Goal: Task Accomplishment & Management: Manage account settings

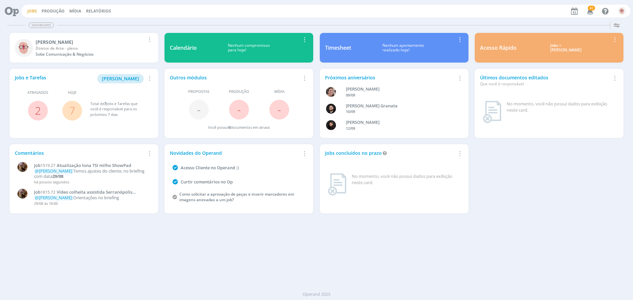
click at [30, 12] on link "Jobs" at bounding box center [32, 11] width 10 height 6
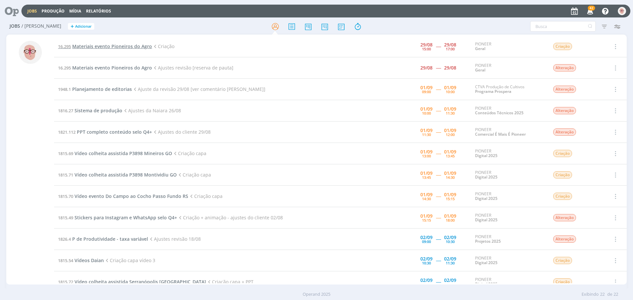
click at [106, 45] on span "Materiais evento Pioneiros do Agro" at bounding box center [112, 46] width 80 height 6
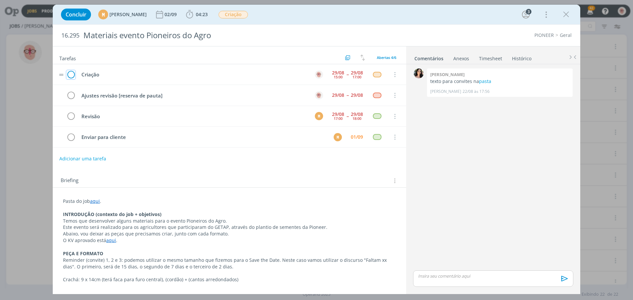
click at [73, 78] on icon "dialog" at bounding box center [70, 75] width 9 height 10
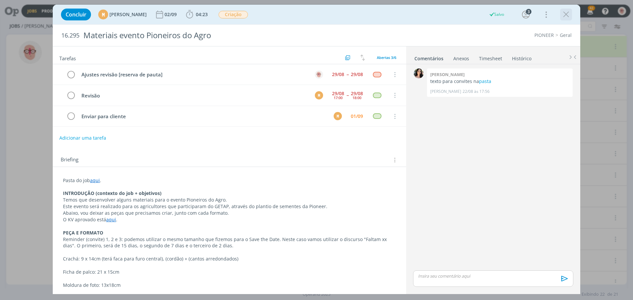
click at [566, 14] on icon "dialog" at bounding box center [566, 15] width 10 height 10
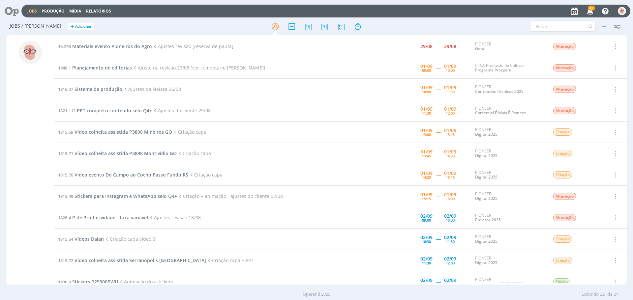
click at [105, 69] on span "Planejamento de editorias" at bounding box center [102, 68] width 60 height 6
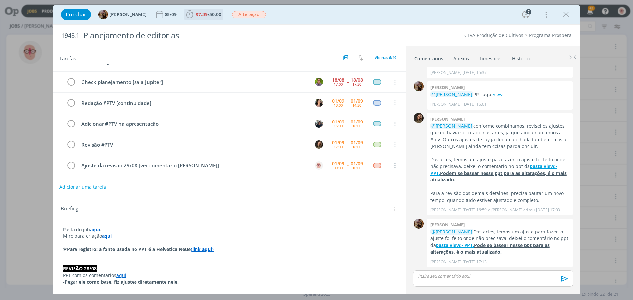
click at [191, 16] on icon "dialog" at bounding box center [190, 15] width 10 height 10
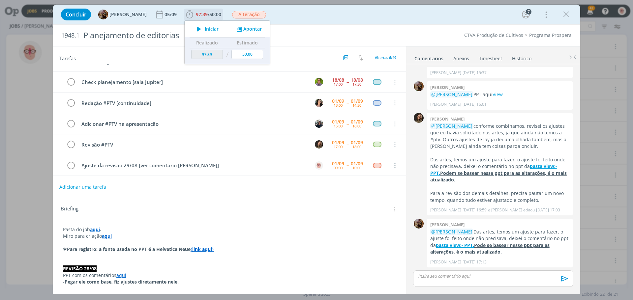
click at [202, 29] on icon "dialog" at bounding box center [199, 29] width 12 height 9
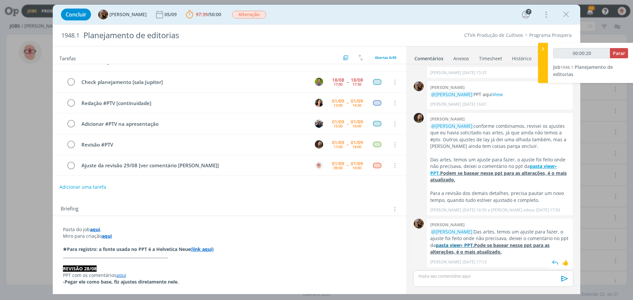
click at [468, 247] on u "pasta view> PPT." at bounding box center [455, 245] width 38 height 6
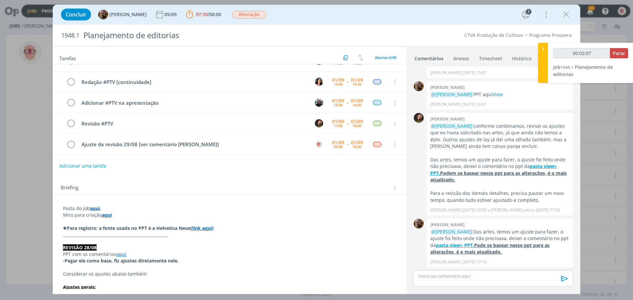
scroll to position [33, 0]
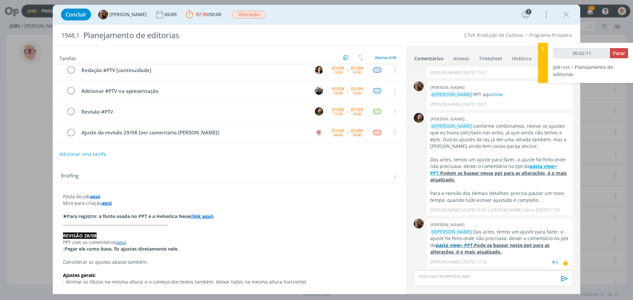
click at [469, 247] on u "pasta view> PPT." at bounding box center [455, 245] width 38 height 6
click at [617, 52] on span "Parar" at bounding box center [619, 53] width 12 height 6
type input "00:16:04"
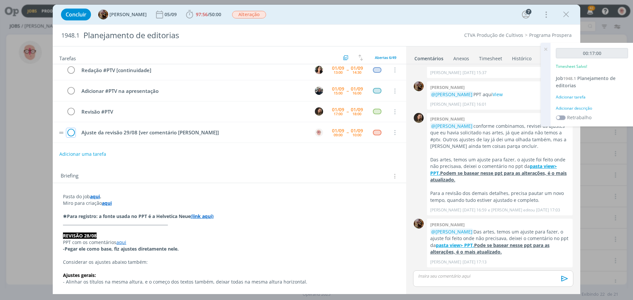
click at [73, 134] on icon "dialog" at bounding box center [70, 133] width 9 height 10
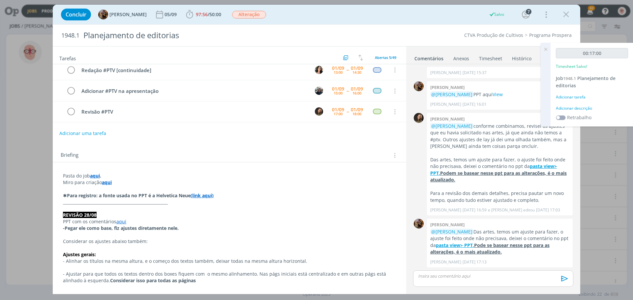
click at [567, 108] on div "Adicionar descrição" at bounding box center [592, 109] width 72 height 6
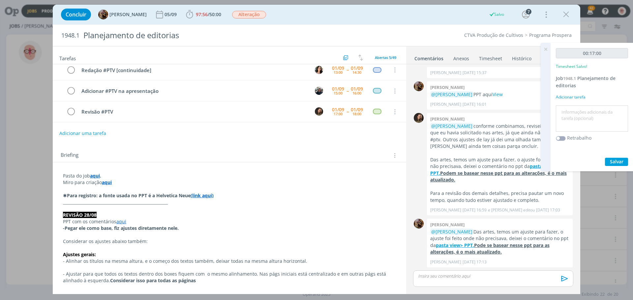
click at [567, 108] on textarea at bounding box center [592, 118] width 69 height 23
click at [571, 112] on textarea "Ajsutes" at bounding box center [592, 118] width 69 height 23
type textarea "Ajustes"
click at [621, 162] on span "Salvar" at bounding box center [617, 162] width 14 height 6
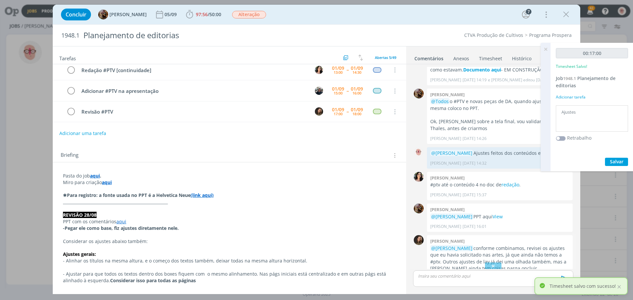
scroll to position [724, 0]
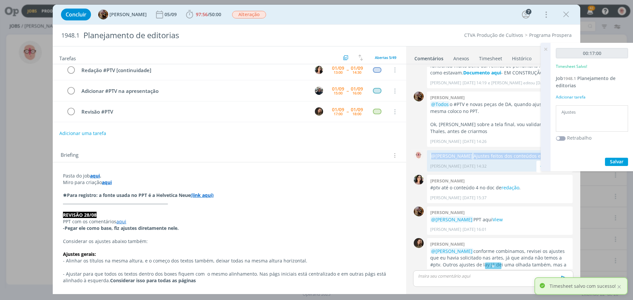
drag, startPoint x: 459, startPoint y: 161, endPoint x: 429, endPoint y: 154, distance: 31.1
click at [429, 154] on div "@[PERSON_NAME] feitos dos conteúdos está aqui View [PERSON_NAME] [DATE] 14:32 👍…" at bounding box center [500, 160] width 146 height 21
copy p "@[PERSON_NAME] Ajustes feitos dos conteúdos está aqui View"
click at [438, 279] on p "dialog" at bounding box center [494, 276] width 150 height 6
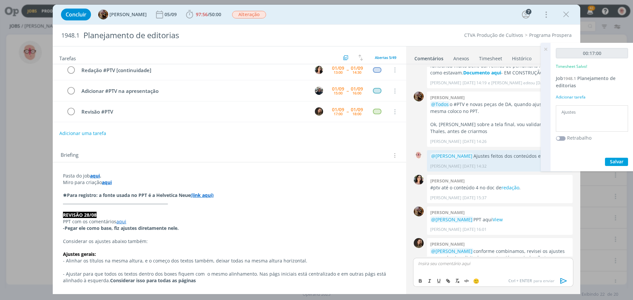
scroll to position [869, 0]
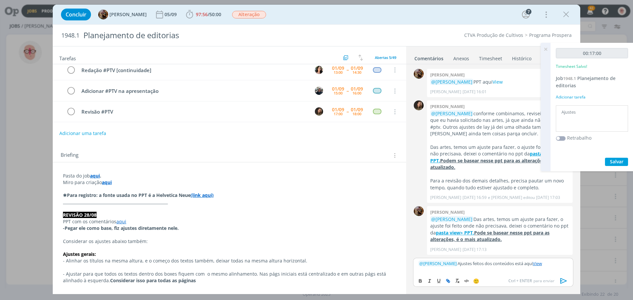
click at [564, 282] on icon "dialog" at bounding box center [564, 281] width 10 height 10
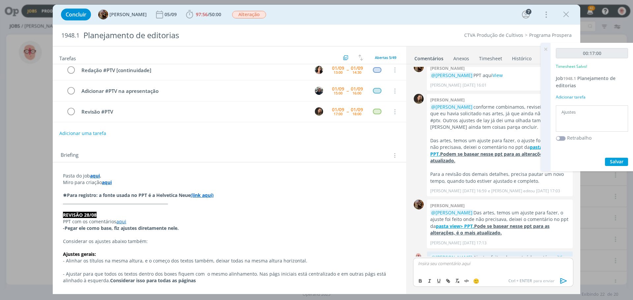
scroll to position [900, 0]
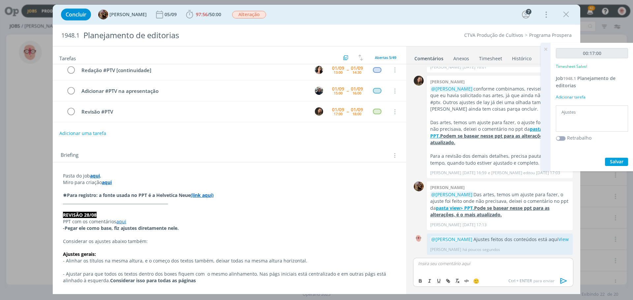
click at [546, 49] on icon at bounding box center [546, 49] width 12 height 13
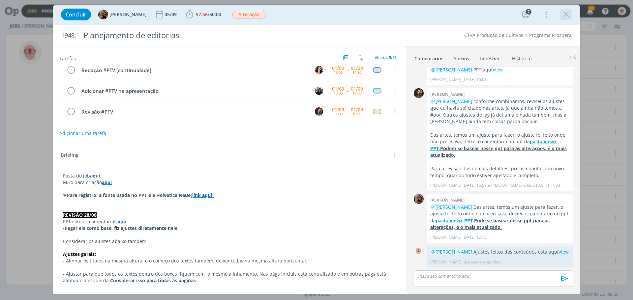
click at [568, 15] on icon "dialog" at bounding box center [566, 15] width 10 height 10
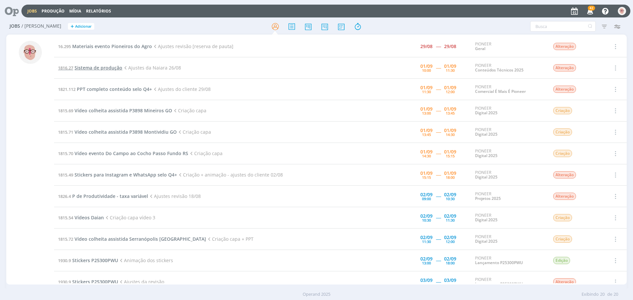
click at [88, 67] on span "Sistema de produção" at bounding box center [99, 68] width 48 height 6
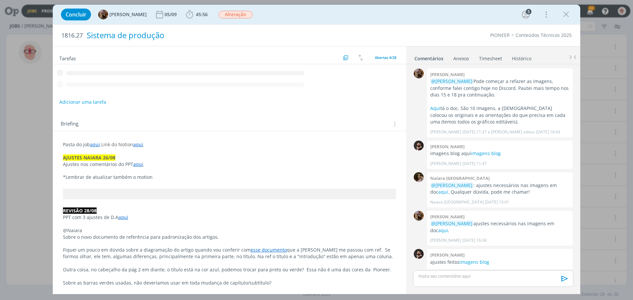
scroll to position [525, 0]
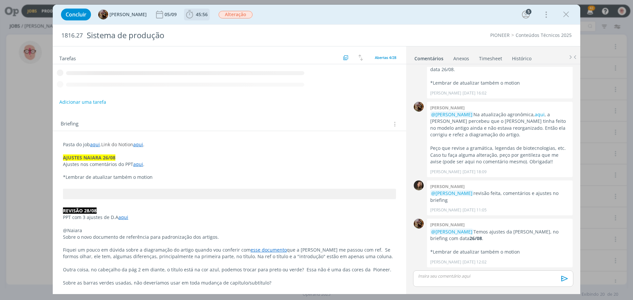
click at [193, 15] on icon "dialog" at bounding box center [189, 14] width 7 height 8
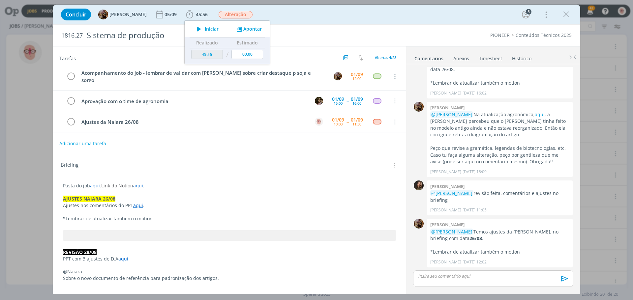
scroll to position [33, 0]
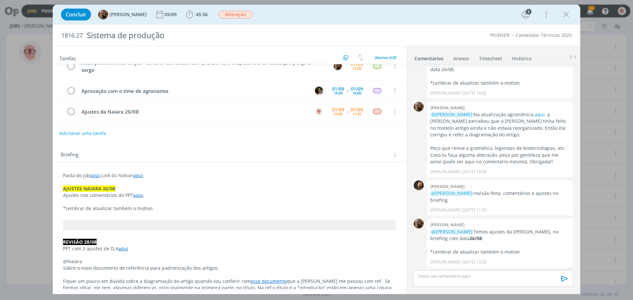
click at [136, 192] on link "aqui" at bounding box center [138, 195] width 10 height 6
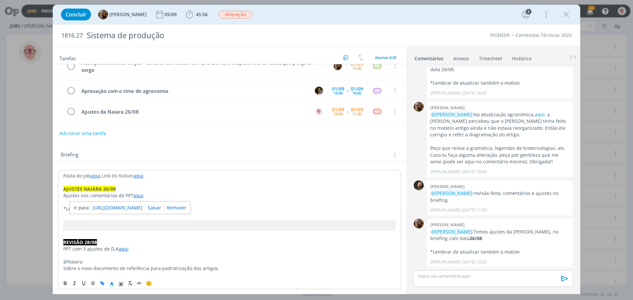
click at [142, 204] on link "https://sobeae.sharepoint.com/:p:/s/SOBEAE/Ee4KZ-T8HadCmXb6iR564AIBKOOtHElijq_b…" at bounding box center [118, 208] width 50 height 9
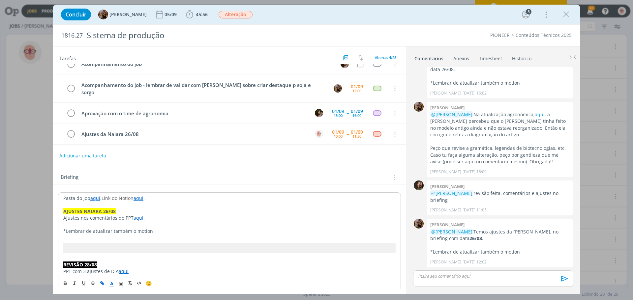
scroll to position [0, 0]
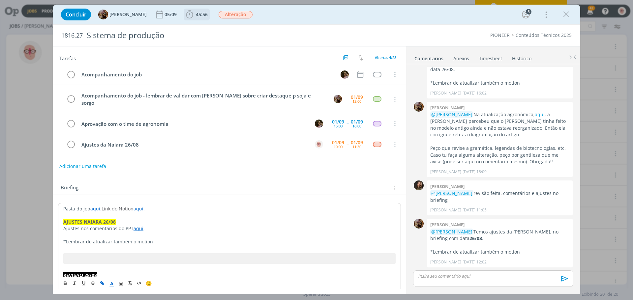
click at [195, 12] on icon "dialog" at bounding box center [190, 15] width 10 height 10
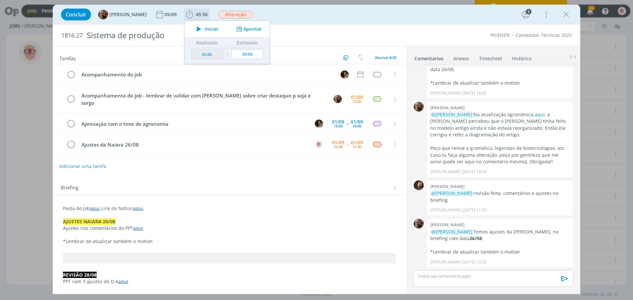
click at [203, 28] on icon "dialog" at bounding box center [199, 29] width 12 height 9
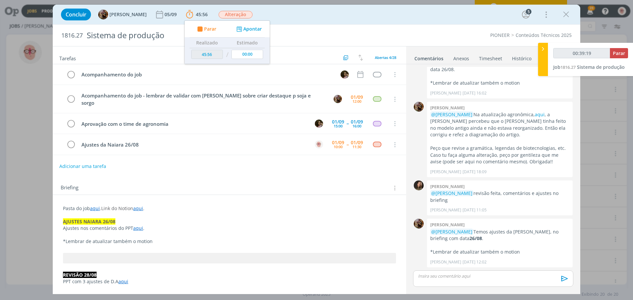
type input "00:39:20"
click at [622, 50] on span "Parar" at bounding box center [619, 53] width 12 height 6
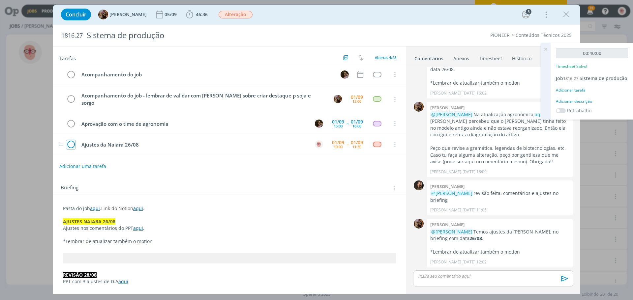
click at [69, 140] on icon "dialog" at bounding box center [70, 145] width 9 height 10
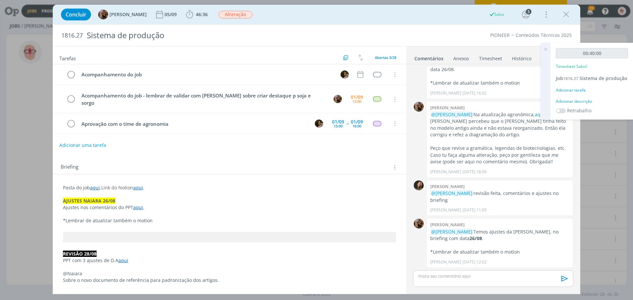
click at [584, 105] on div "Adicionar descrição" at bounding box center [592, 102] width 72 height 6
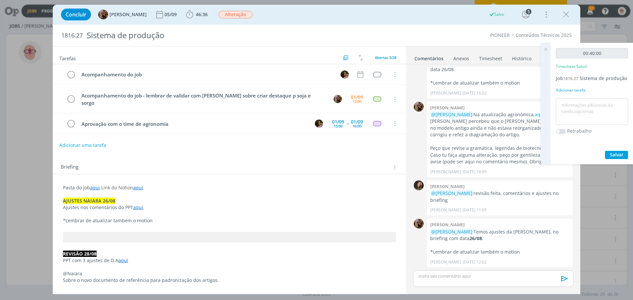
click at [584, 109] on textarea at bounding box center [592, 111] width 69 height 23
type textarea "ajustes"
click at [614, 158] on span "Salvar" at bounding box center [617, 155] width 14 height 6
click at [546, 46] on icon at bounding box center [546, 49] width 12 height 13
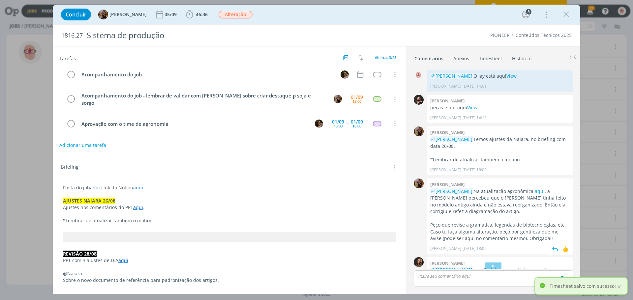
scroll to position [393, 0]
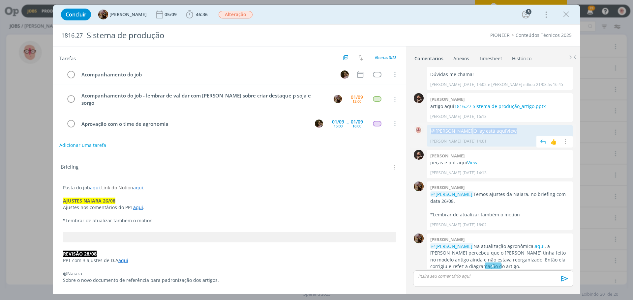
drag, startPoint x: 530, startPoint y: 129, endPoint x: 431, endPoint y: 130, distance: 98.6
click at [431, 130] on p "@Amanda Rodrigues O lay está aqui View" at bounding box center [499, 131] width 139 height 7
copy p "@Amanda Rodrigues O lay está aqui View"
click at [476, 276] on p "dialog" at bounding box center [494, 276] width 150 height 6
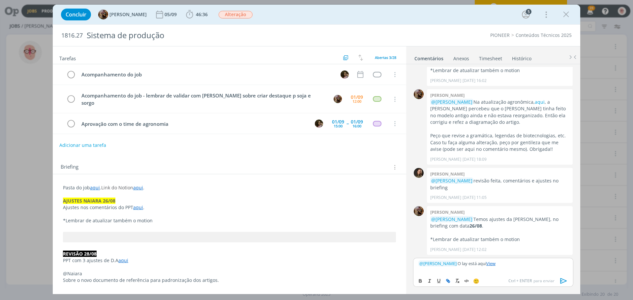
click at [563, 281] on icon "dialog" at bounding box center [564, 282] width 7 height 6
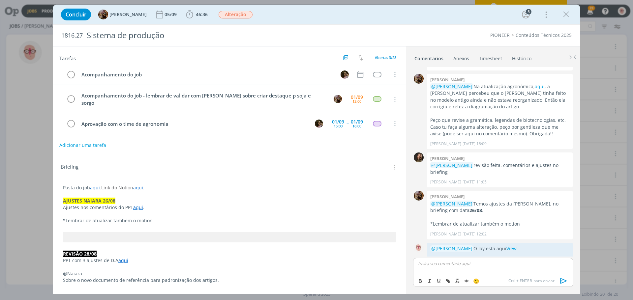
scroll to position [562, 0]
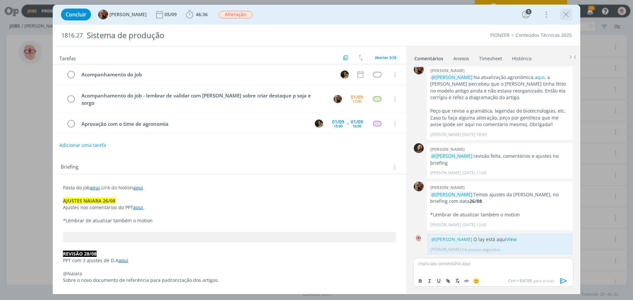
click at [570, 14] on icon "dialog" at bounding box center [566, 15] width 10 height 10
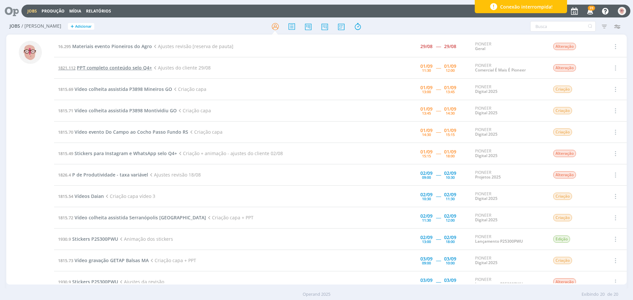
click at [105, 68] on span "PPT completo conteúdo selo Q4+" at bounding box center [114, 68] width 75 height 6
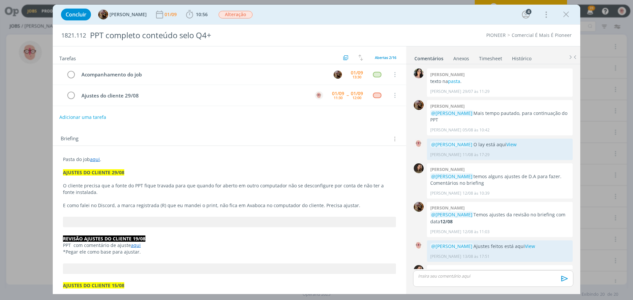
scroll to position [546, 0]
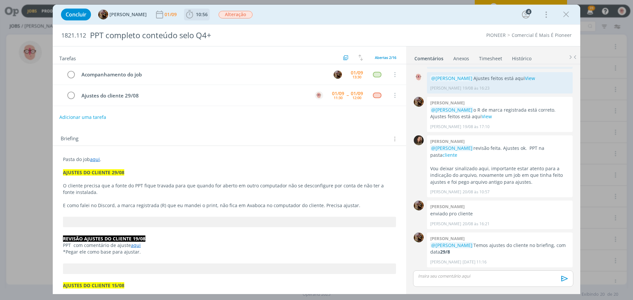
drag, startPoint x: 196, startPoint y: 16, endPoint x: 201, endPoint y: 14, distance: 5.2
click at [195, 15] on icon "dialog" at bounding box center [190, 15] width 10 height 10
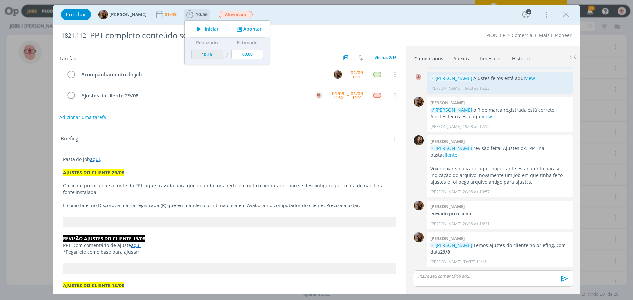
click at [205, 29] on icon "dialog" at bounding box center [199, 29] width 12 height 9
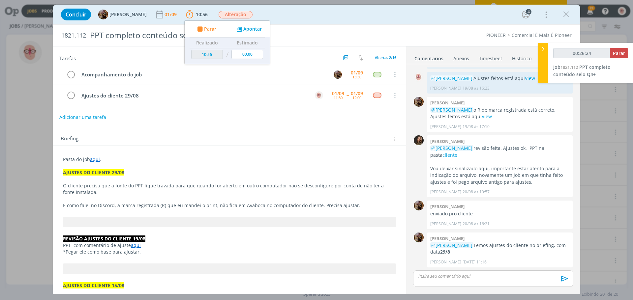
type input "00:26:25"
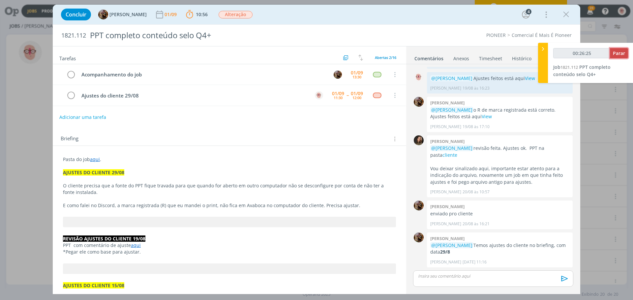
click at [622, 54] on span "Parar" at bounding box center [619, 53] width 12 height 6
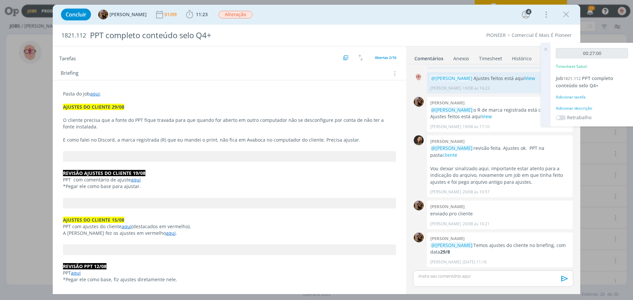
scroll to position [66, 0]
click at [571, 110] on div "Adicionar descrição" at bounding box center [592, 109] width 72 height 6
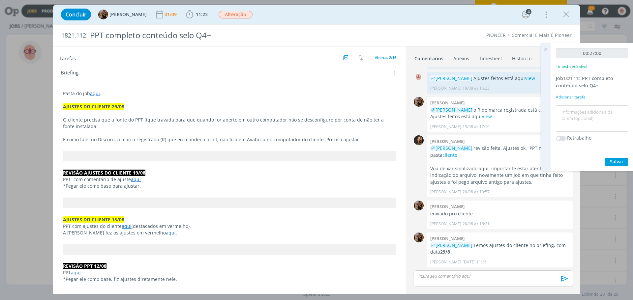
click at [570, 116] on textarea at bounding box center [592, 118] width 69 height 23
type textarea "Ajustes"
click at [614, 160] on span "Salvar" at bounding box center [617, 162] width 14 height 6
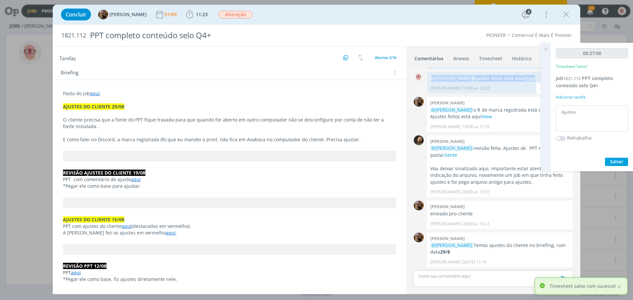
drag, startPoint x: 431, startPoint y: 78, endPoint x: 540, endPoint y: 76, distance: 108.2
click at [540, 76] on p "@Amanda Rodrigues Ajustes feitos está aqui View" at bounding box center [499, 78] width 139 height 7
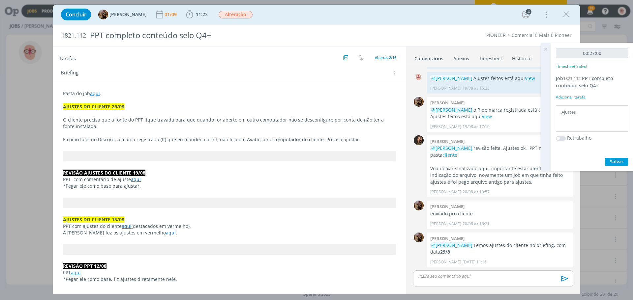
click at [548, 48] on icon at bounding box center [546, 49] width 12 height 13
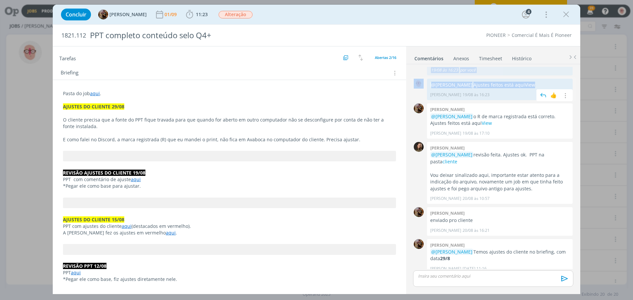
scroll to position [538, 0]
drag, startPoint x: 544, startPoint y: 77, endPoint x: 431, endPoint y: 85, distance: 112.5
click at [431, 85] on p "@Amanda Rodrigues Ajustes feitos está aqui View" at bounding box center [499, 86] width 139 height 7
copy p "@Amanda Rodrigues Ajustes feitos está aqui View"
click at [460, 282] on div "dialog" at bounding box center [493, 279] width 160 height 16
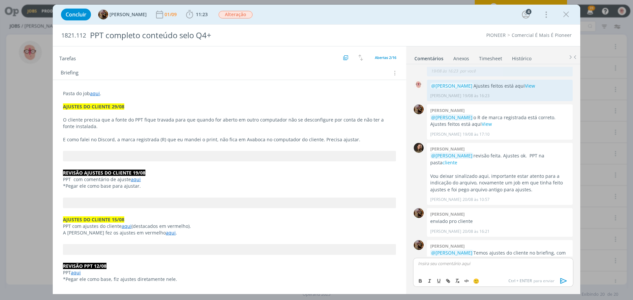
scroll to position [558, 0]
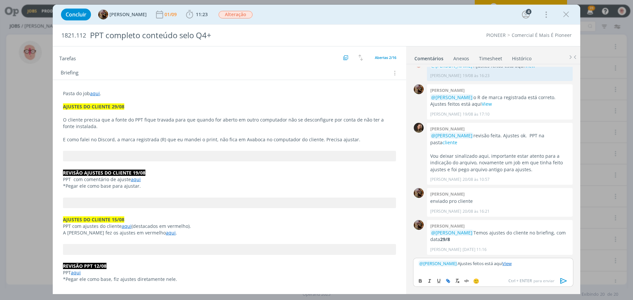
click at [528, 267] on p "﻿ @ Amanda Rodrigues ﻿ Ajustes feitos está aqui View" at bounding box center [494, 264] width 150 height 6
click at [563, 281] on icon "dialog" at bounding box center [564, 282] width 7 height 6
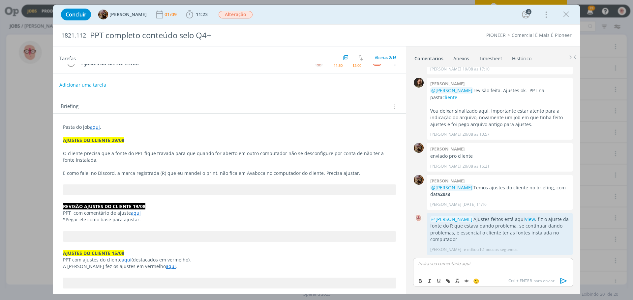
scroll to position [0, 0]
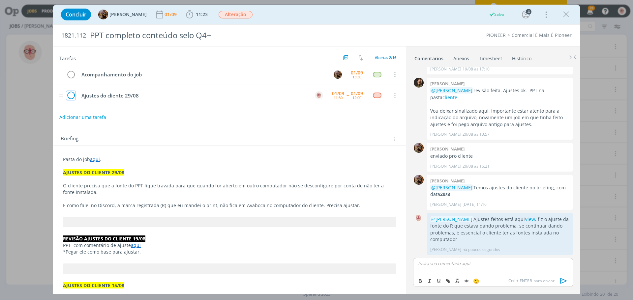
click at [71, 95] on icon "dialog" at bounding box center [70, 96] width 9 height 10
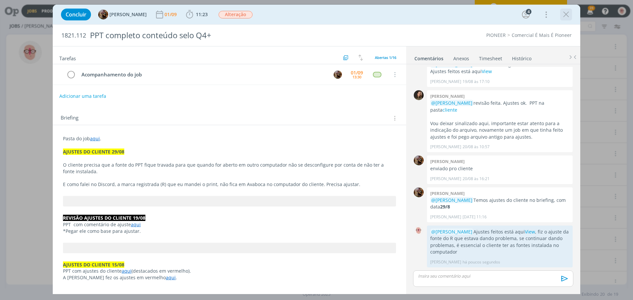
click at [570, 15] on icon "dialog" at bounding box center [566, 15] width 10 height 10
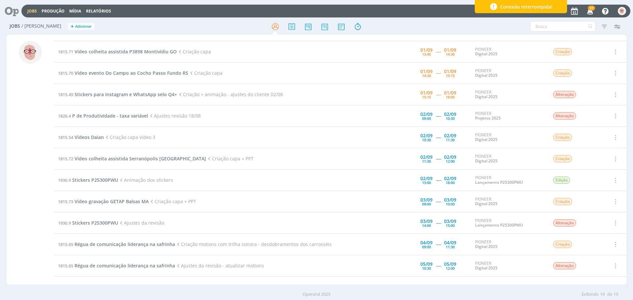
scroll to position [35, 0]
